Goal: Transaction & Acquisition: Purchase product/service

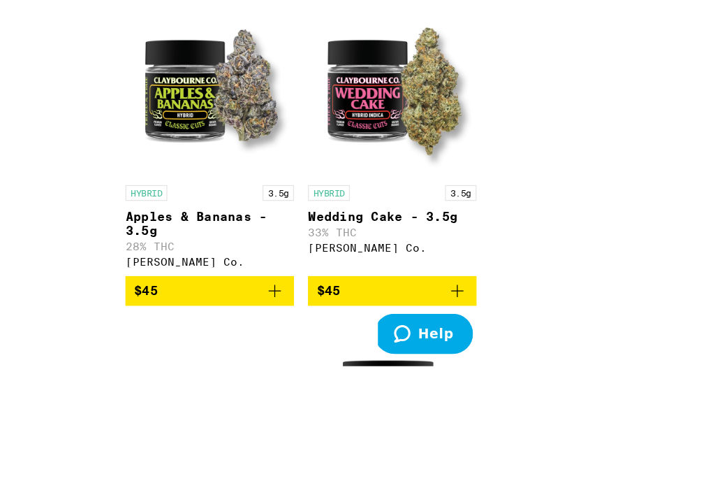
scroll to position [4498, 0]
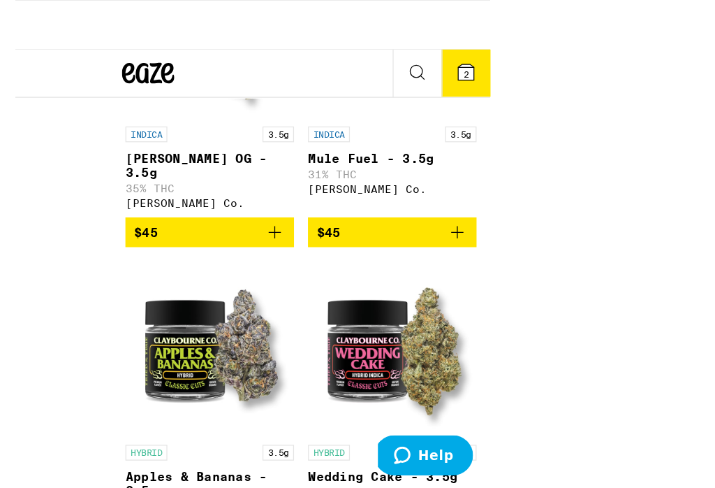
scroll to position [4357, 0]
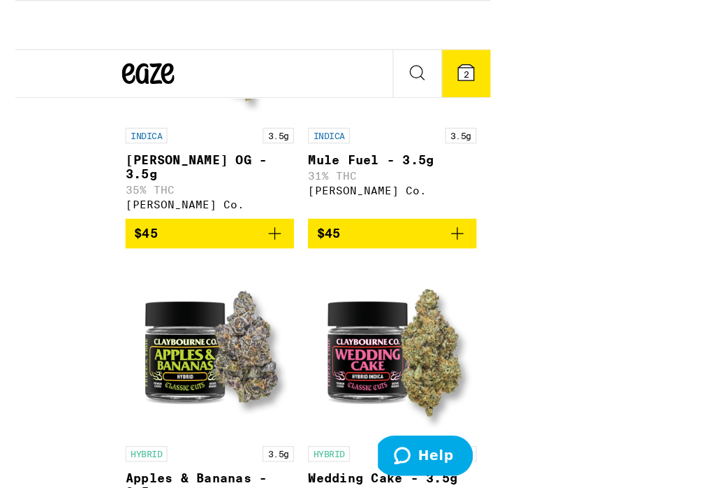
click at [526, 55] on span "2" at bounding box center [528, 59] width 4 height 8
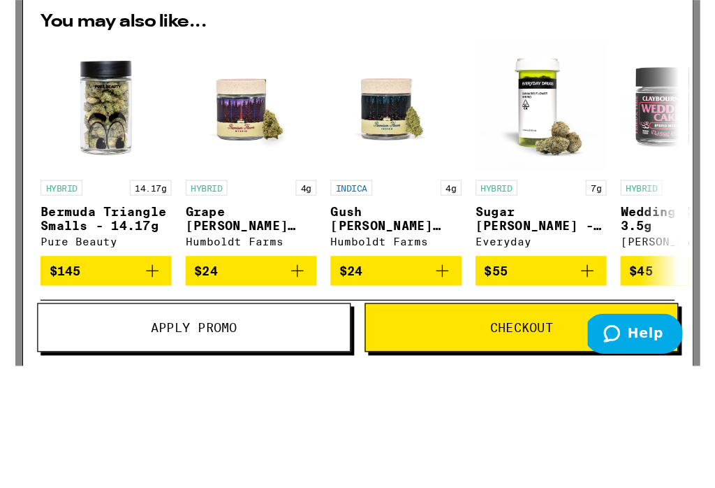
scroll to position [4463, 0]
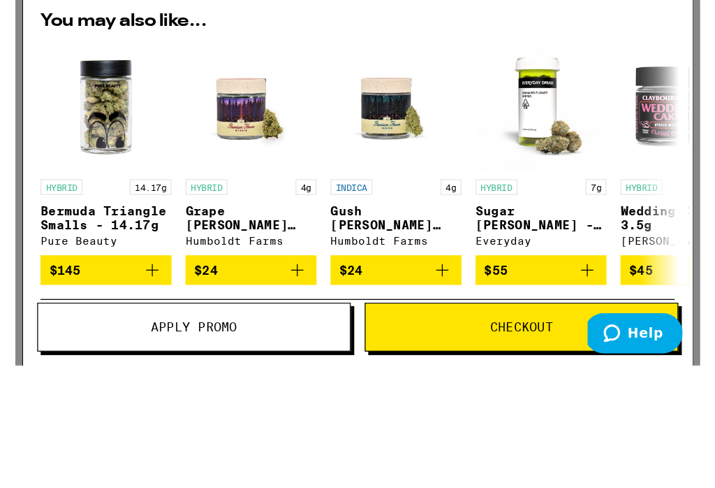
click at [184, 355] on span "Apply Promo" at bounding box center [142, 359] width 249 height 10
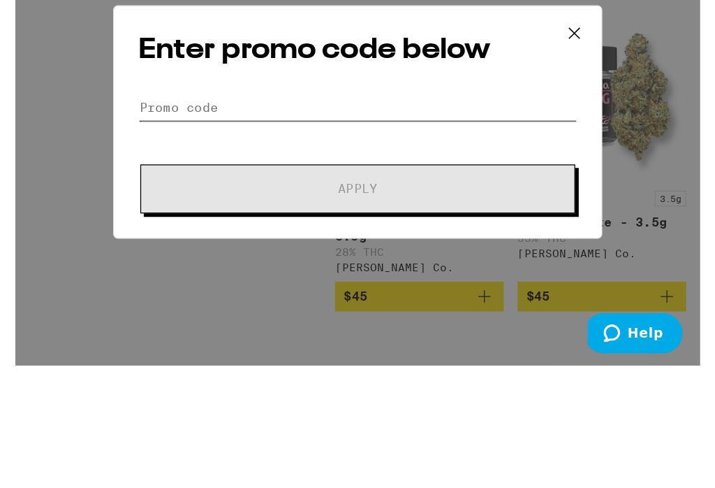
click at [182, 173] on input "Promo Code" at bounding box center [274, 183] width 351 height 21
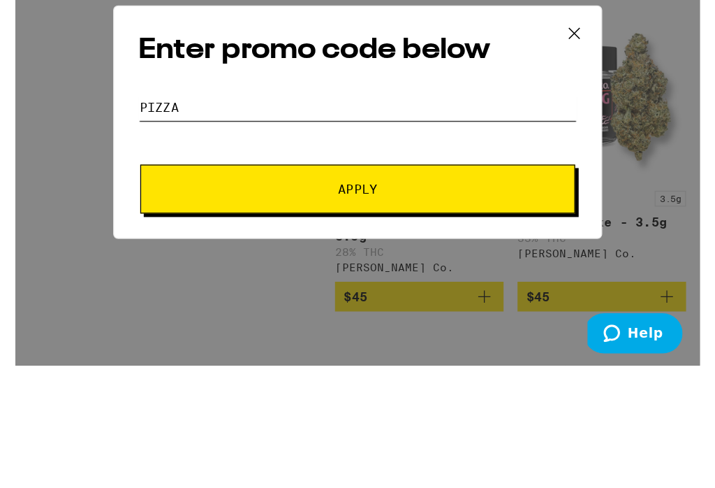
type input "Pizza"
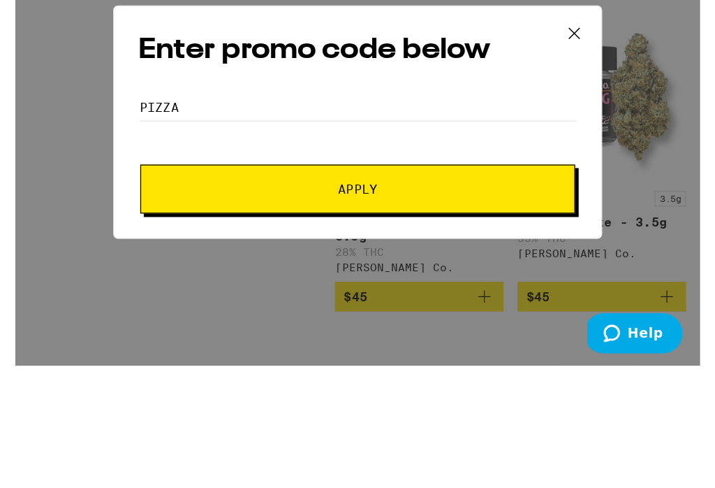
click at [248, 117] on div "Enter promo code below Promo Code Pizza Apply" at bounding box center [273, 195] width 391 height 187
click at [218, 229] on button "Apply" at bounding box center [274, 248] width 348 height 39
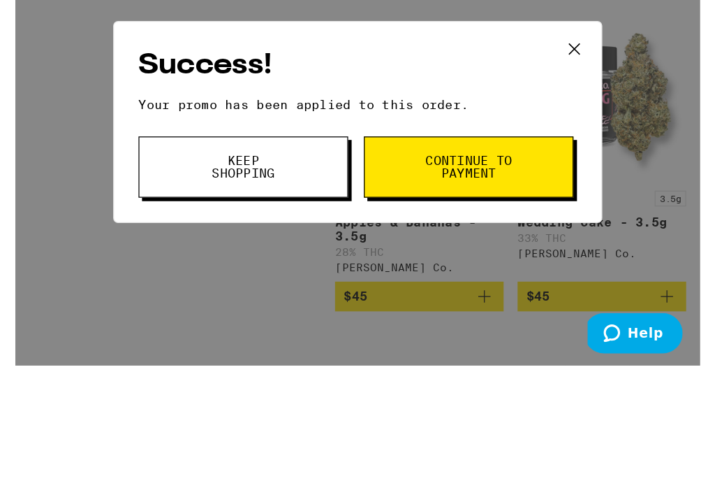
click at [446, 207] on button "Continue to payment" at bounding box center [363, 231] width 168 height 49
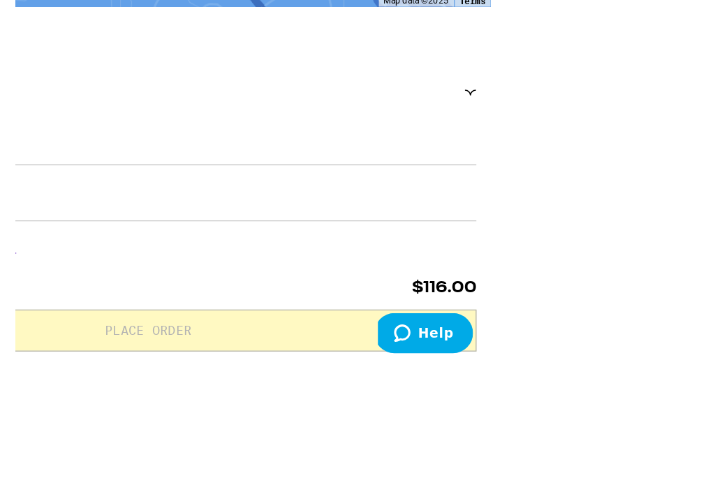
scroll to position [48, 0]
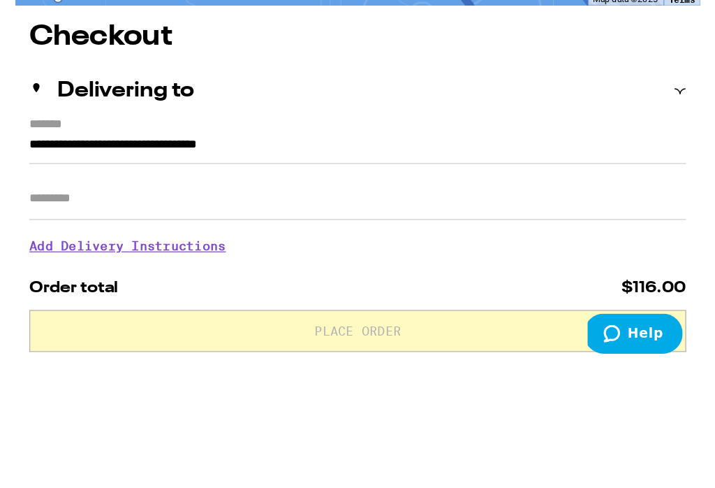
click at [53, 240] on input "Apt/Suite" at bounding box center [273, 257] width 525 height 34
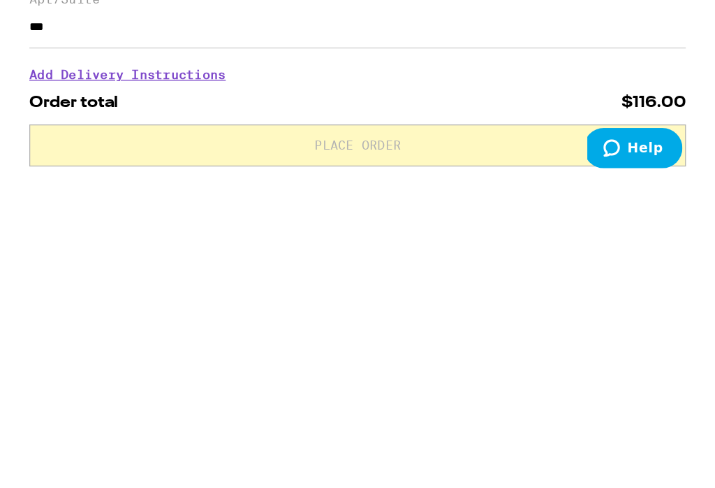
type input "***"
click at [55, 289] on h3 "Add Delivery Instructions" at bounding box center [273, 305] width 525 height 32
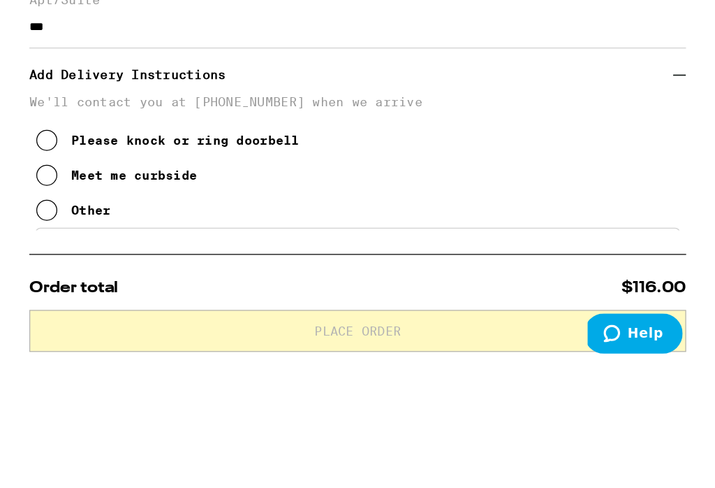
click at [34, 201] on icon at bounding box center [25, 209] width 17 height 17
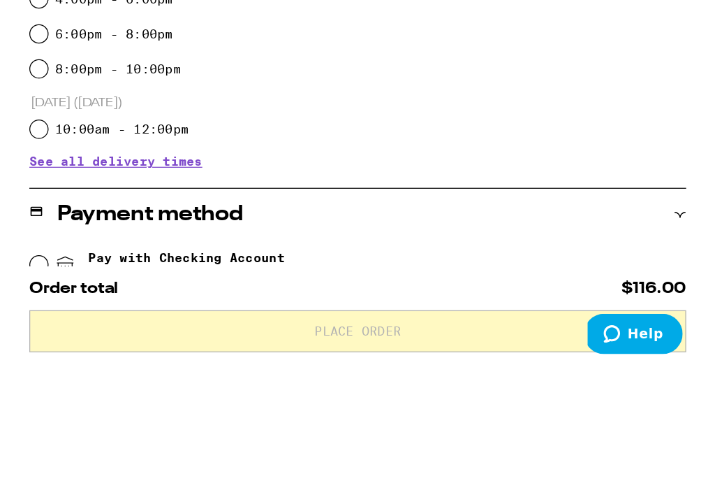
scroll to position [510, 0]
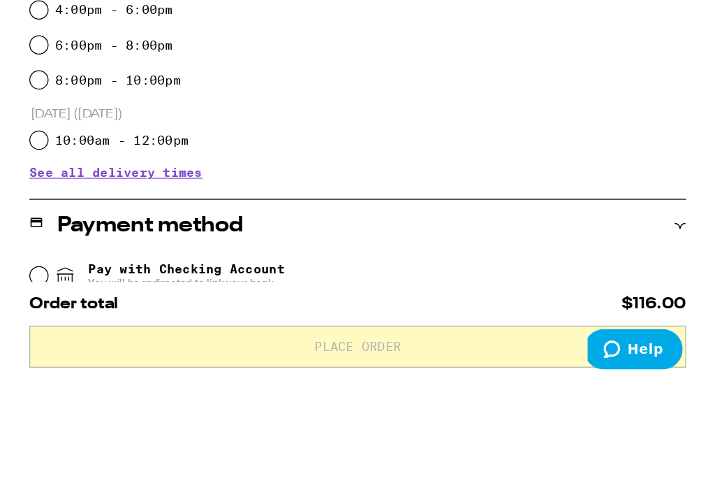
click at [26, 368] on input "Cash (in person)" at bounding box center [19, 375] width 14 height 14
radio input "true"
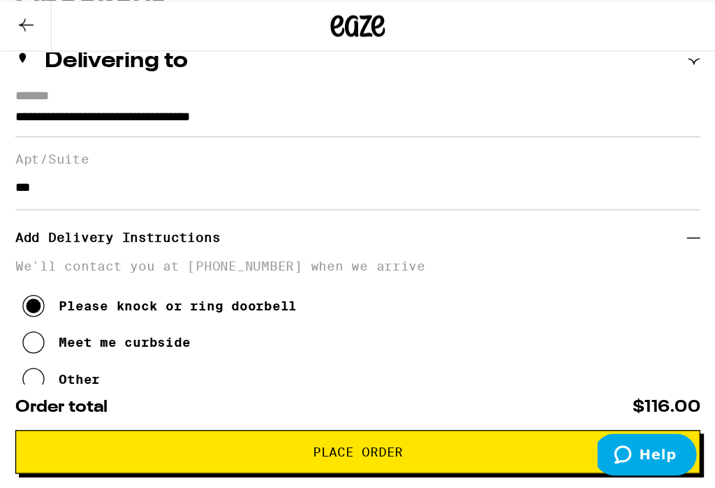
scroll to position [171, 0]
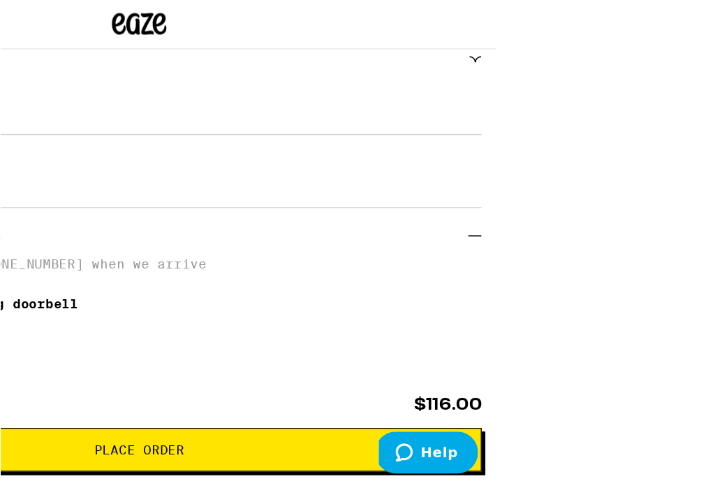
click at [474, 329] on button "Place Order" at bounding box center [273, 346] width 525 height 34
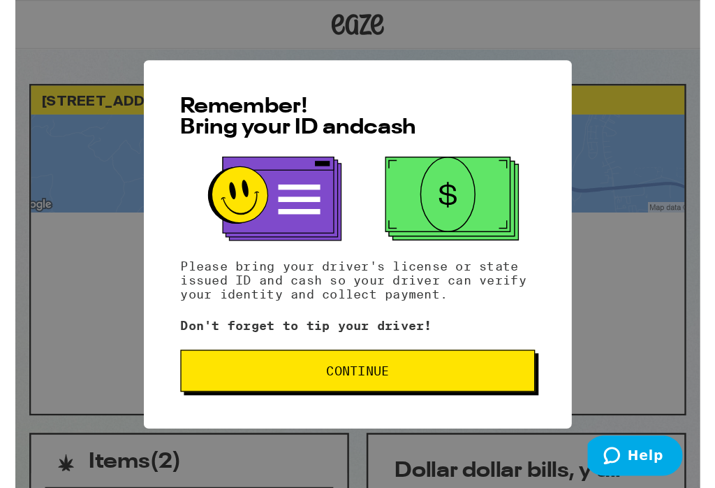
click at [271, 301] on span "Continue" at bounding box center [274, 296] width 260 height 10
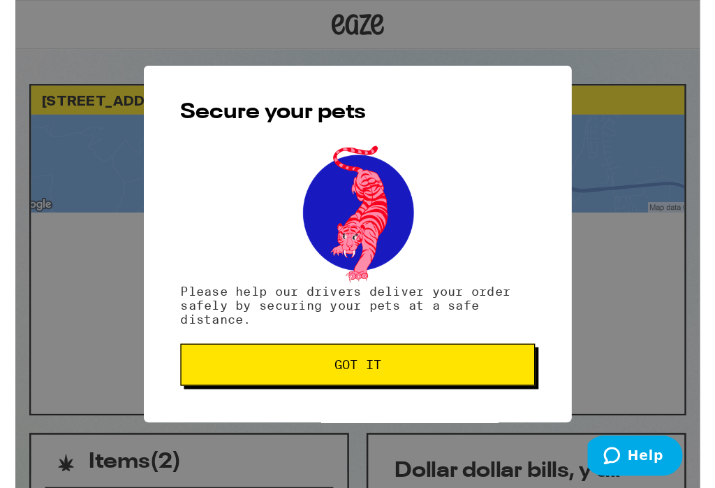
click at [273, 296] on span "Got it" at bounding box center [274, 291] width 260 height 10
